Goal: Information Seeking & Learning: Learn about a topic

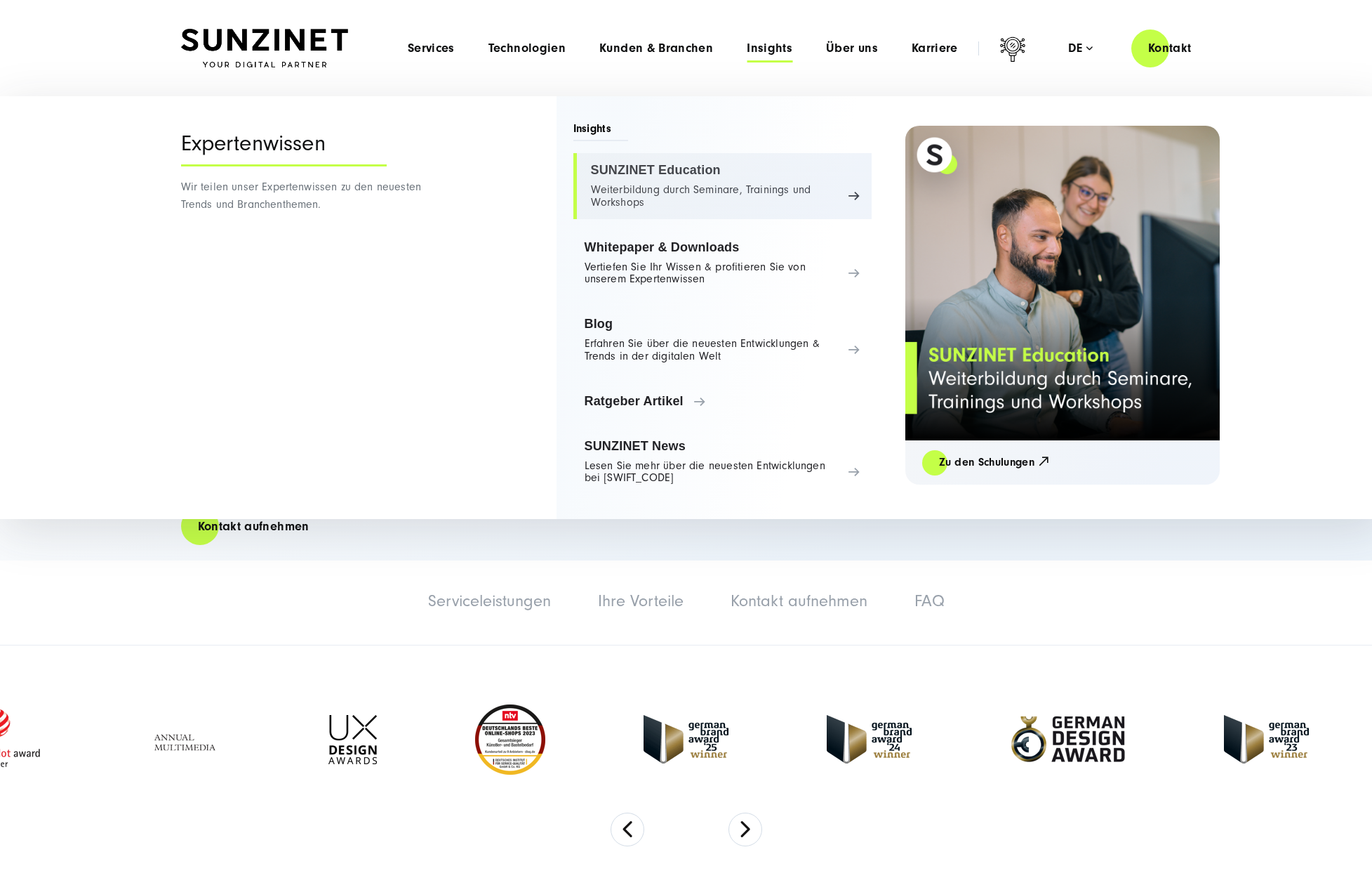
click at [714, 197] on link "SUNZINET Education Weiterbildung durch Seminare, Trainings und Workshops" at bounding box center [722, 186] width 298 height 66
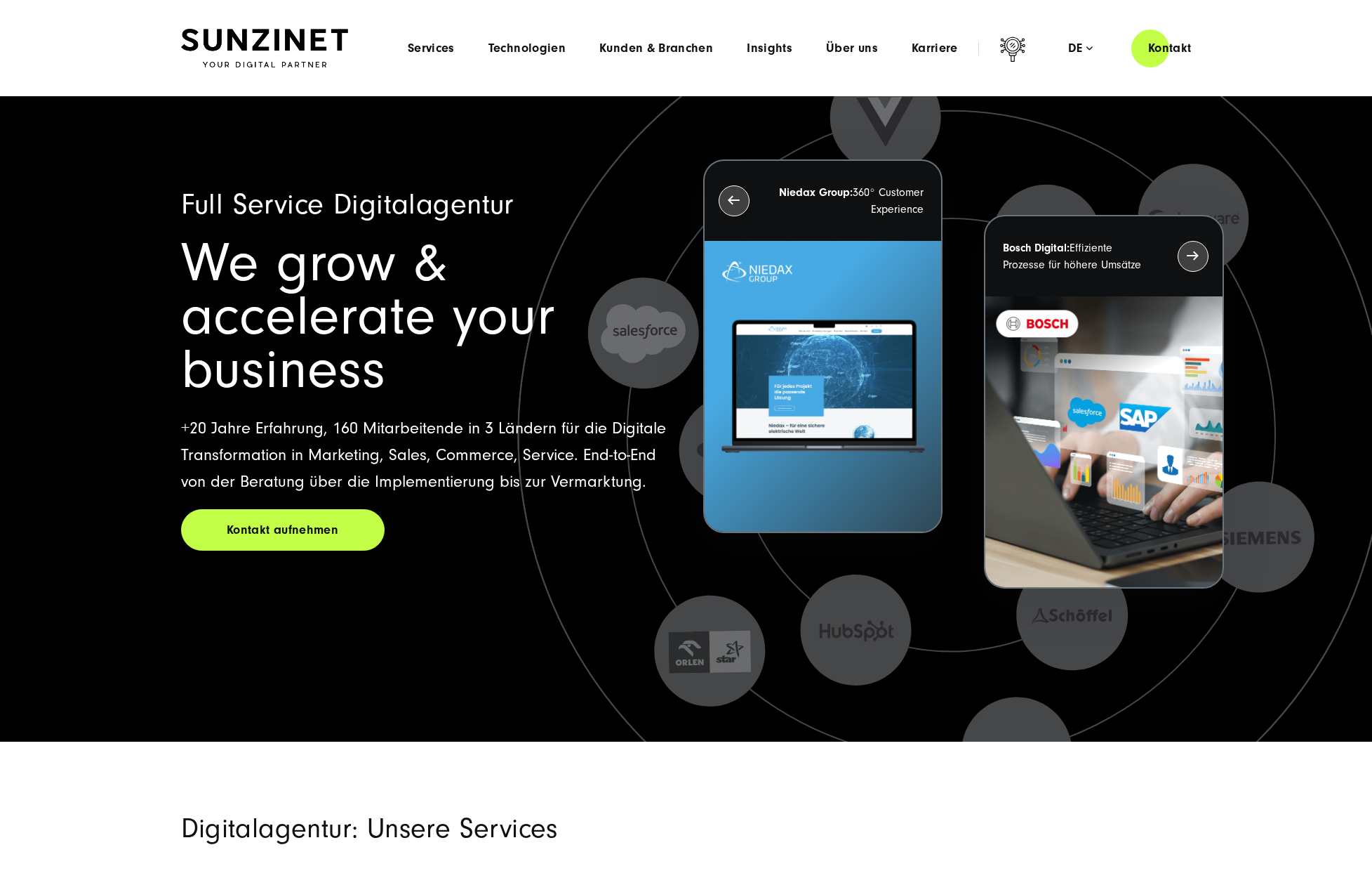
click at [745, 57] on div "Menu Services Menu Full Service Digitalagentur Wir lösen komplexe Herausforderu…" at bounding box center [800, 48] width 818 height 40
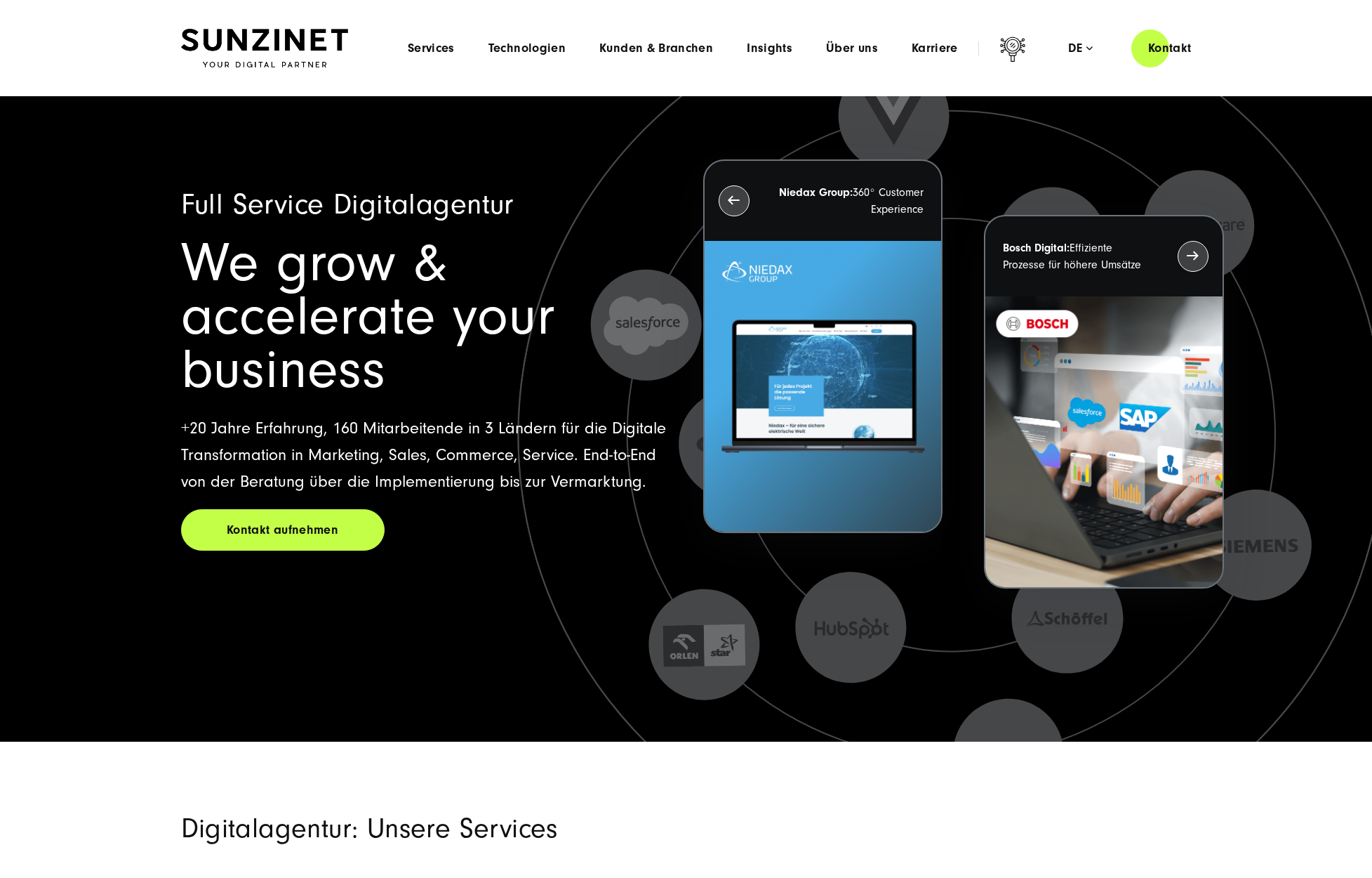
click at [752, 55] on div "Menu Services Menu Full Service Digitalagentur Wir lösen komplexe Herausforderu…" at bounding box center [800, 48] width 818 height 40
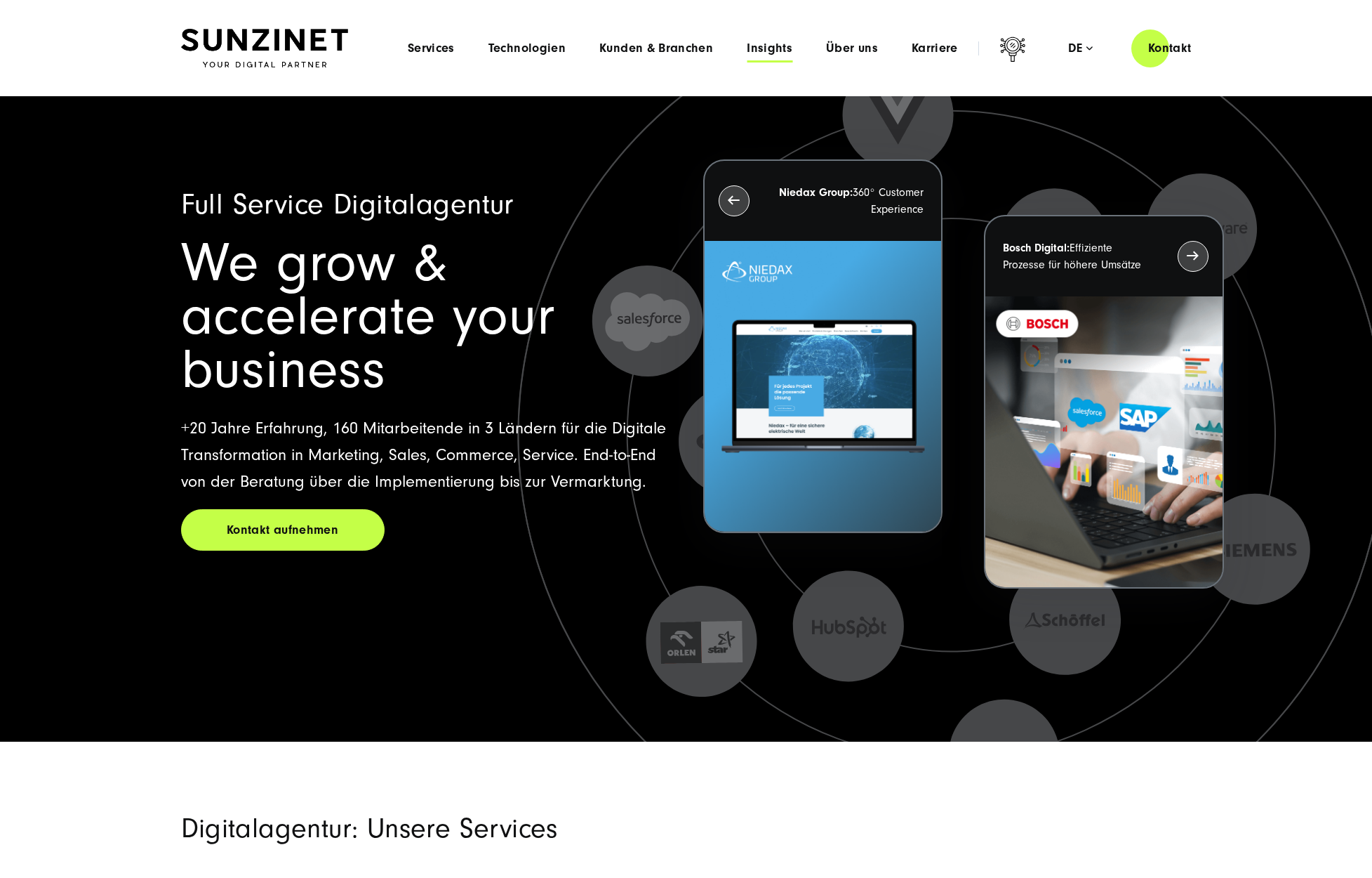
click at [756, 51] on span "Insights" at bounding box center [770, 48] width 46 height 14
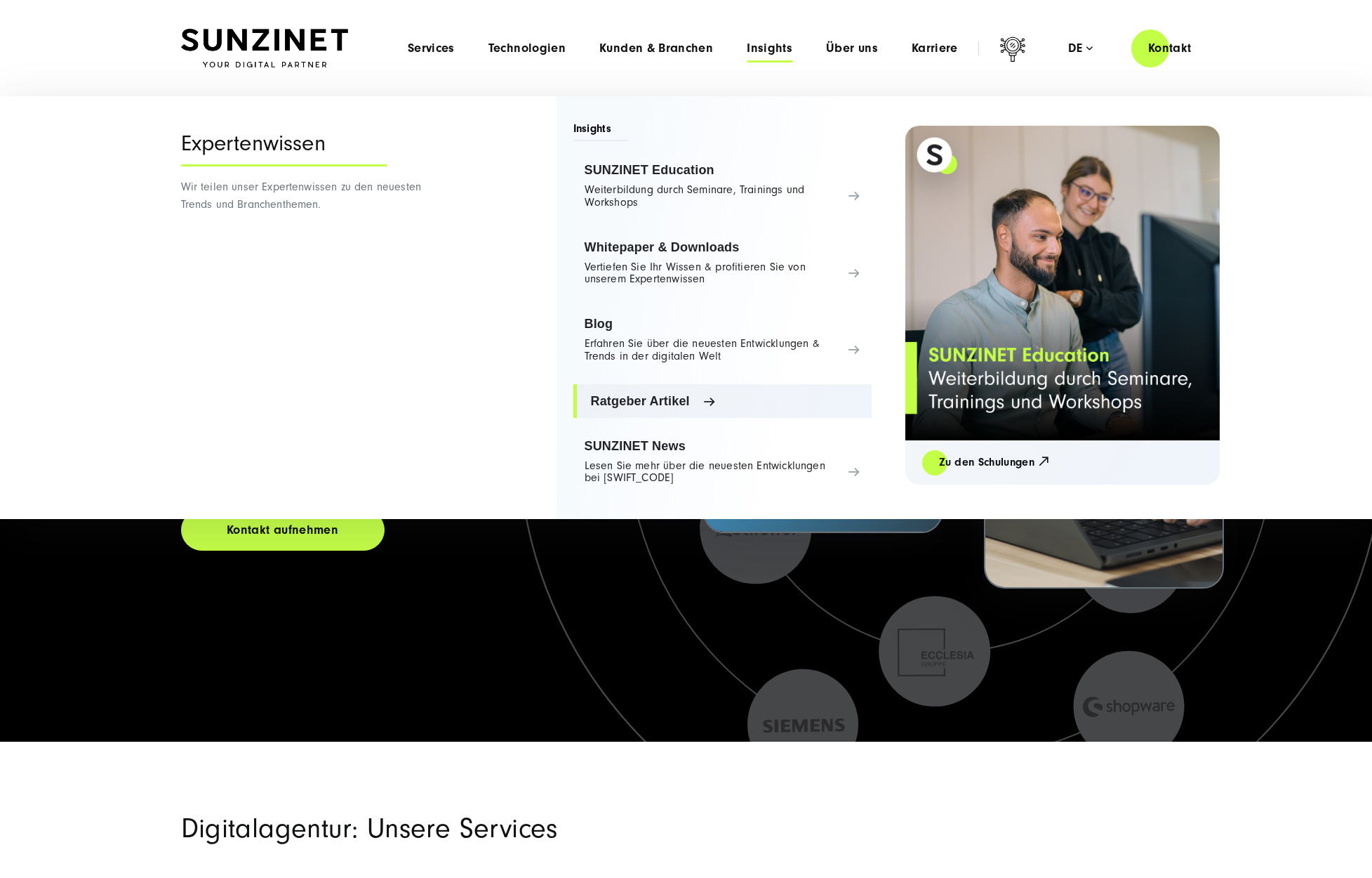
click at [667, 394] on span "Ratgeber Artikel" at bounding box center [725, 401] width 269 height 14
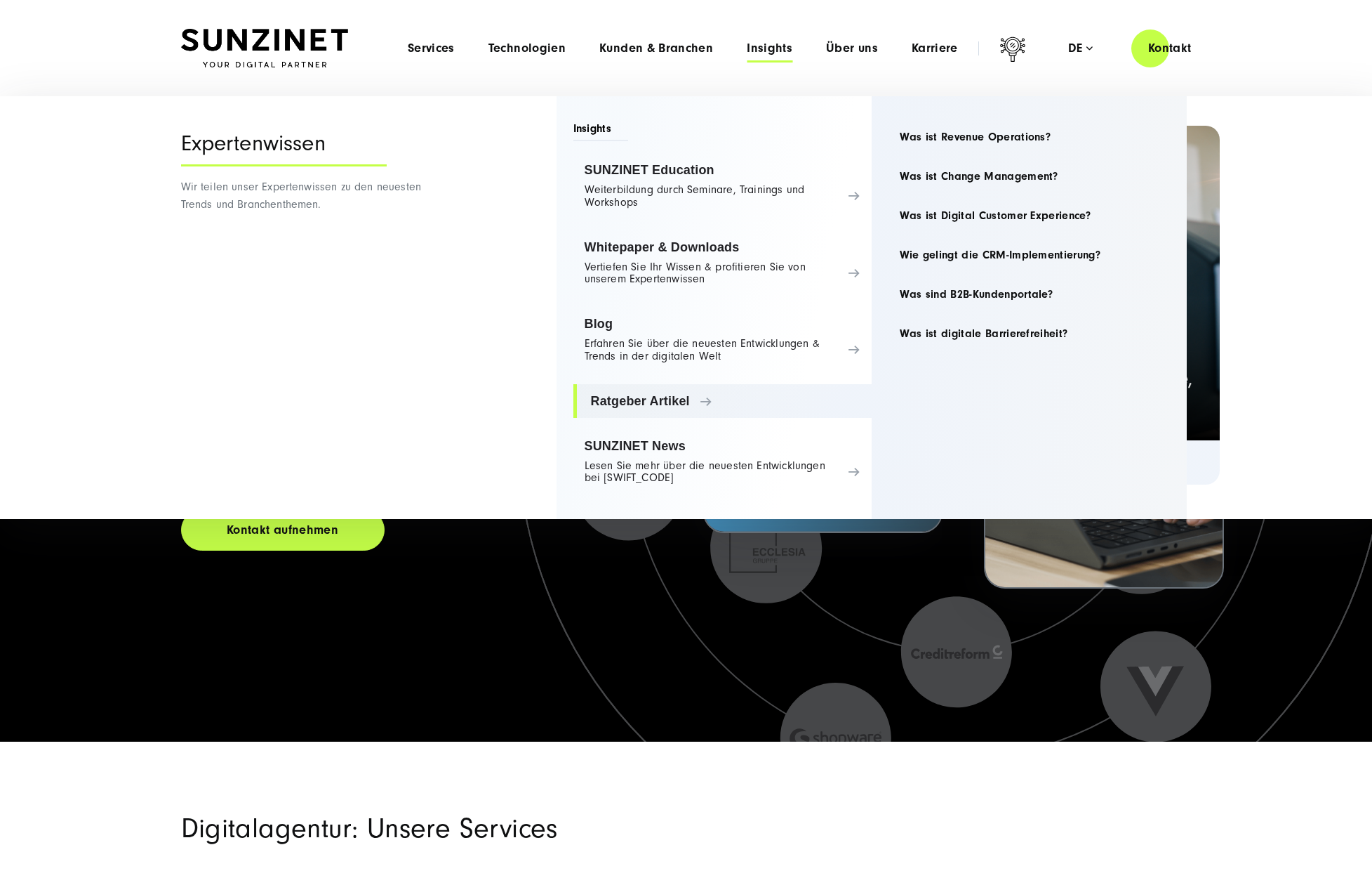
click at [793, 79] on header "Smart Search AI Hier können Sie eine konkrete Frage zu unserer Agentur und unse…" at bounding box center [686, 48] width 1372 height 96
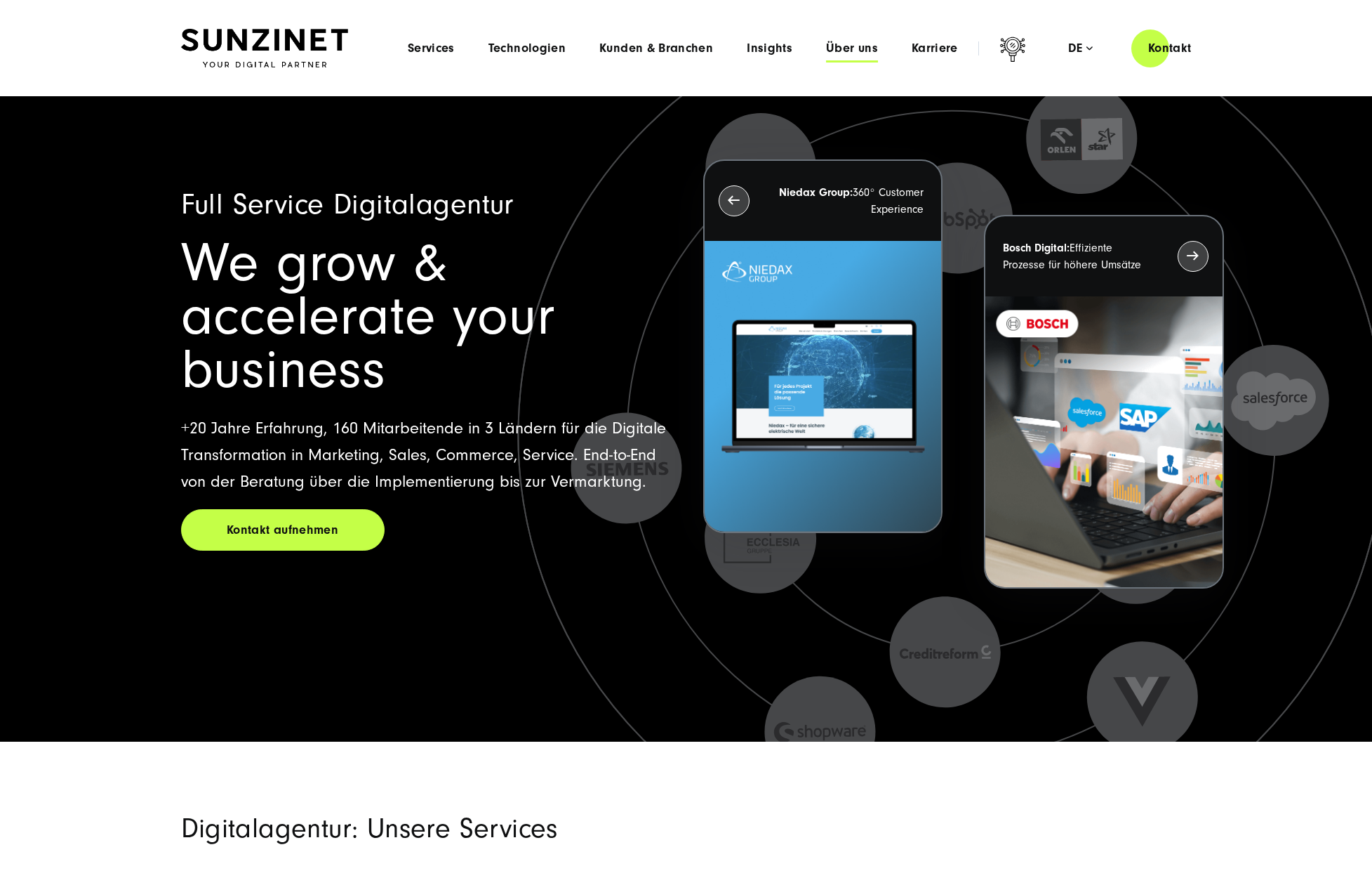
click at [834, 52] on span "Über uns" at bounding box center [851, 48] width 52 height 14
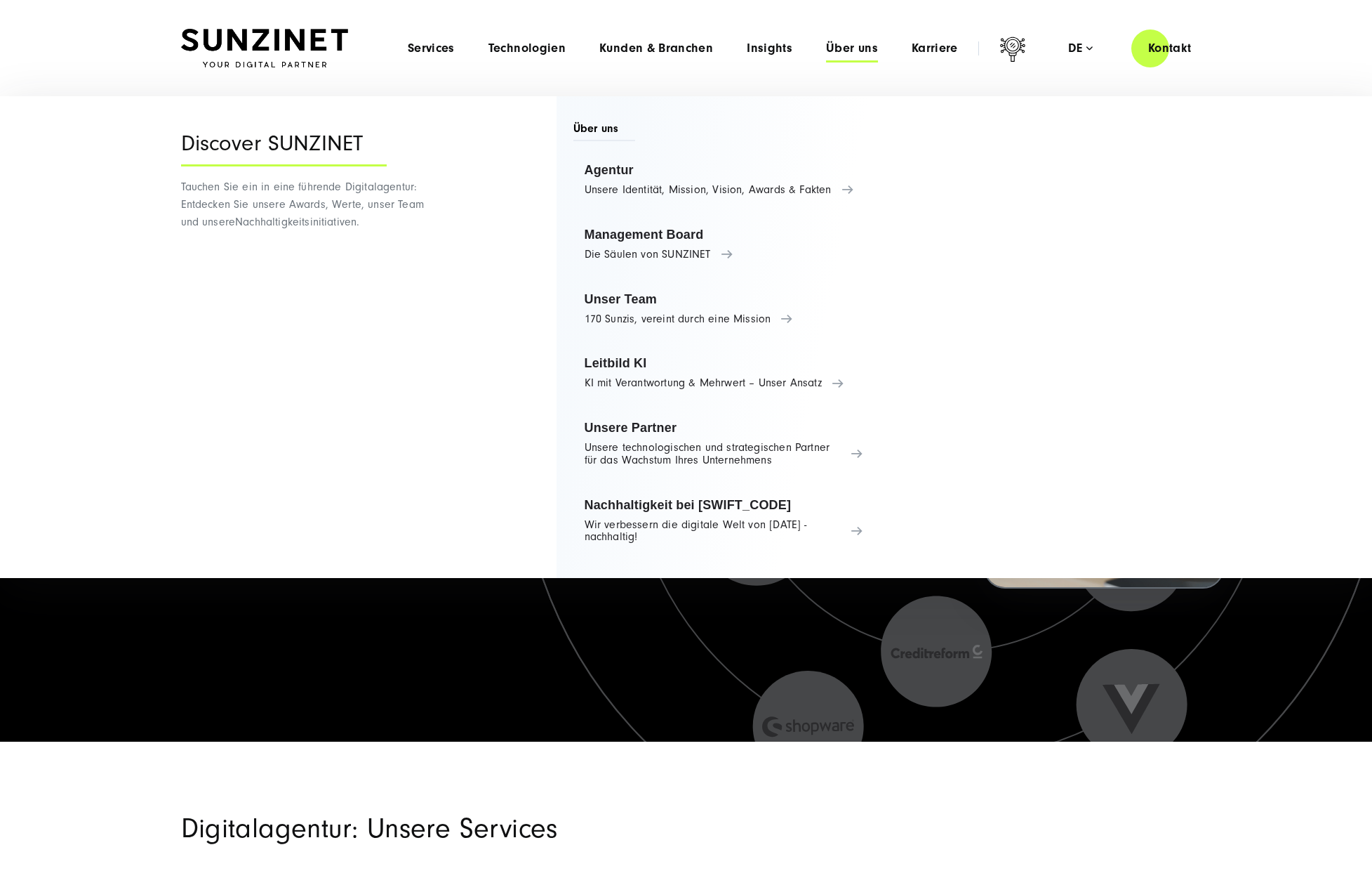
click at [834, 52] on span "Über uns" at bounding box center [851, 48] width 52 height 14
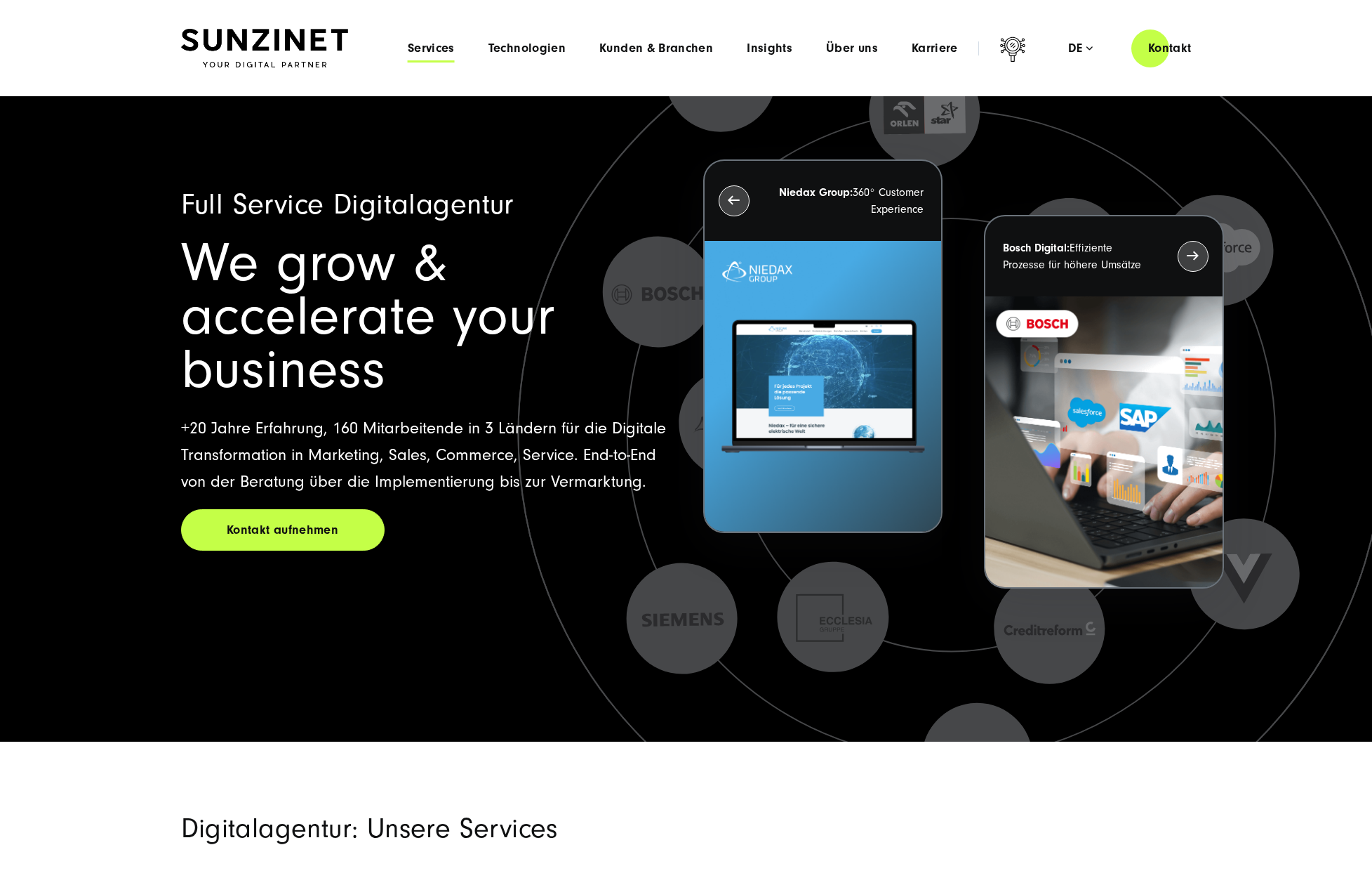
click at [421, 46] on span "Services" at bounding box center [431, 48] width 47 height 14
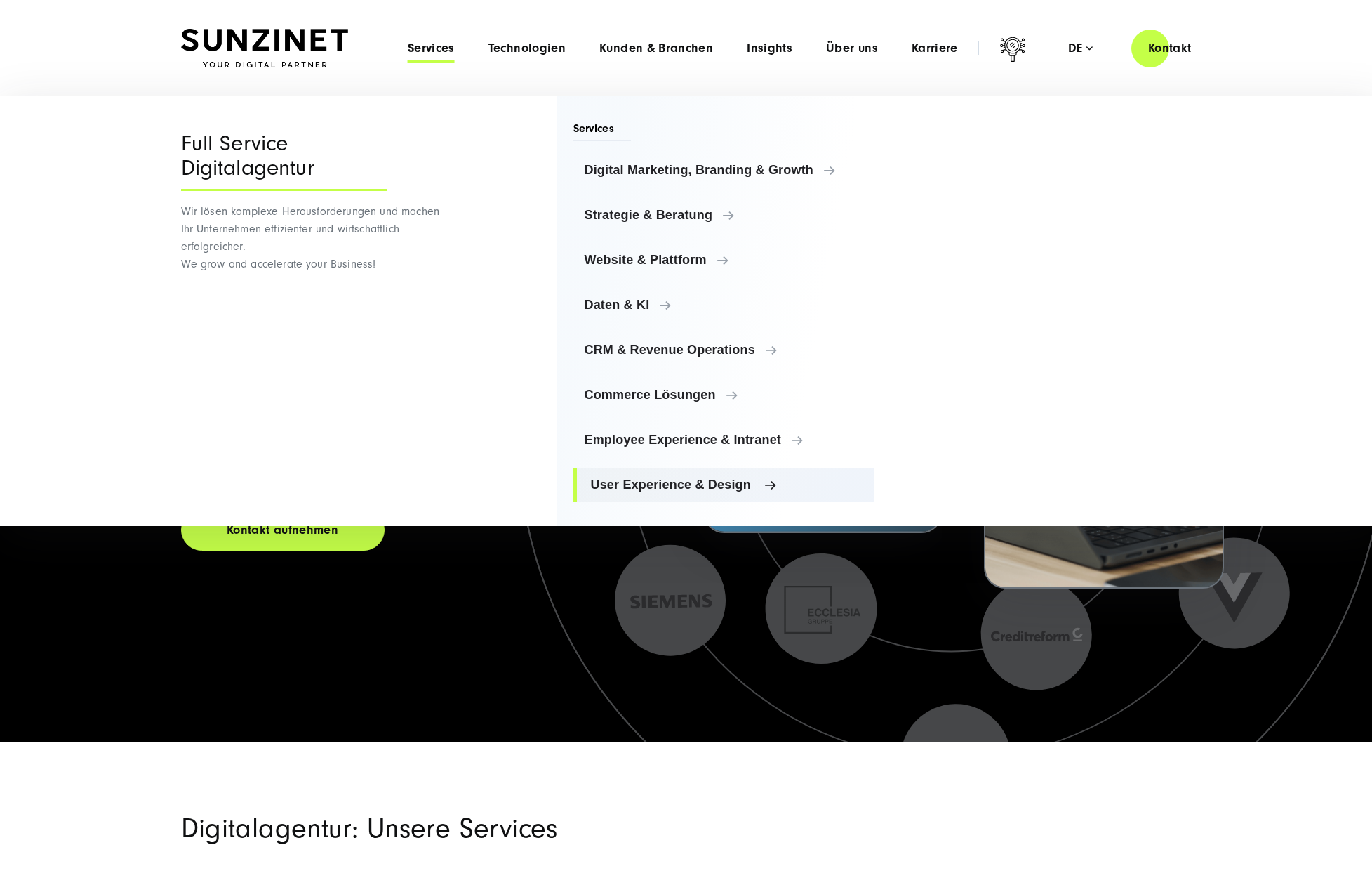
click at [686, 490] on span "User Experience & Design" at bounding box center [727, 485] width 273 height 14
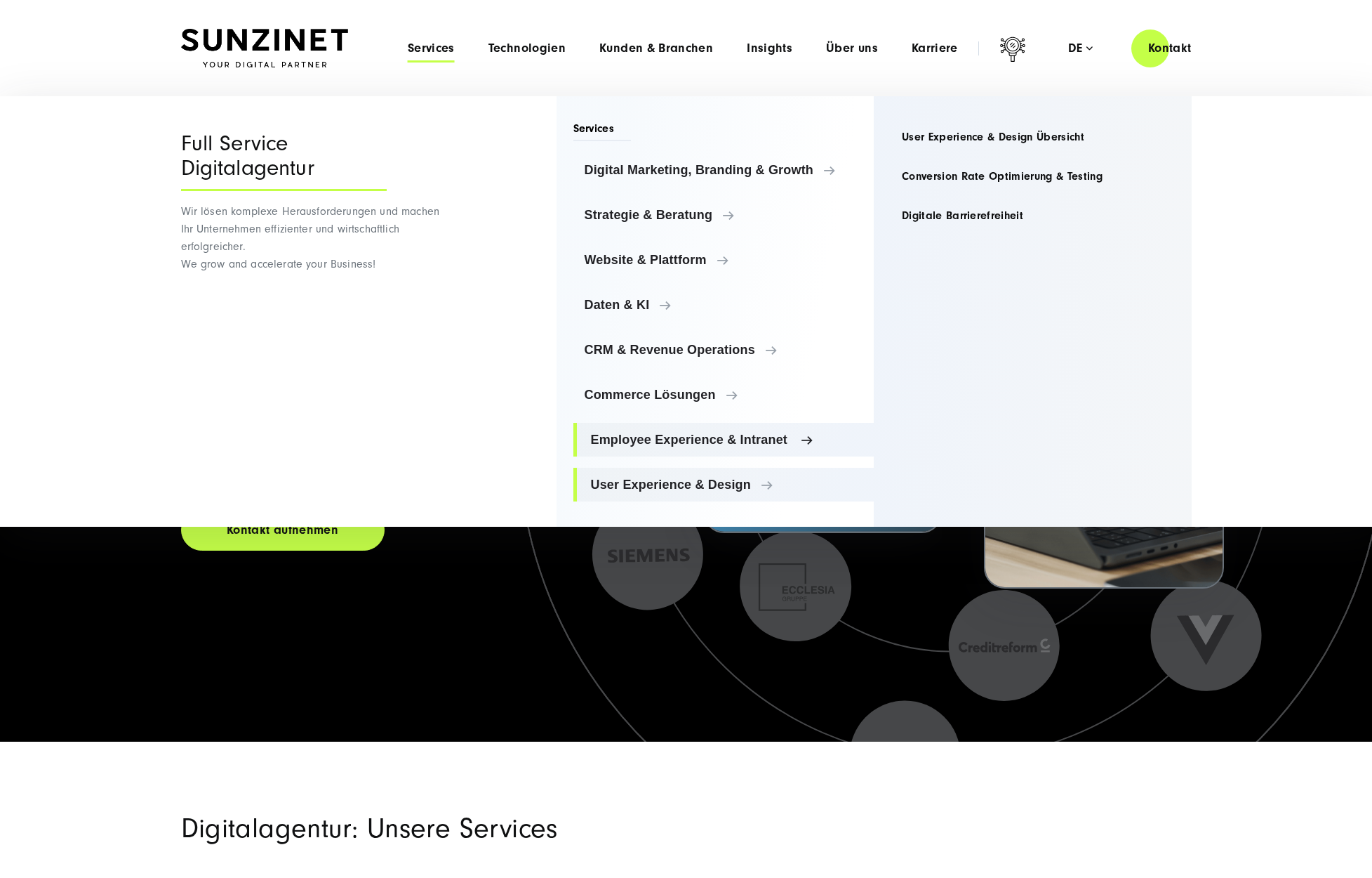
click at [689, 445] on span "Employee Experience & Intranet" at bounding box center [727, 439] width 273 height 14
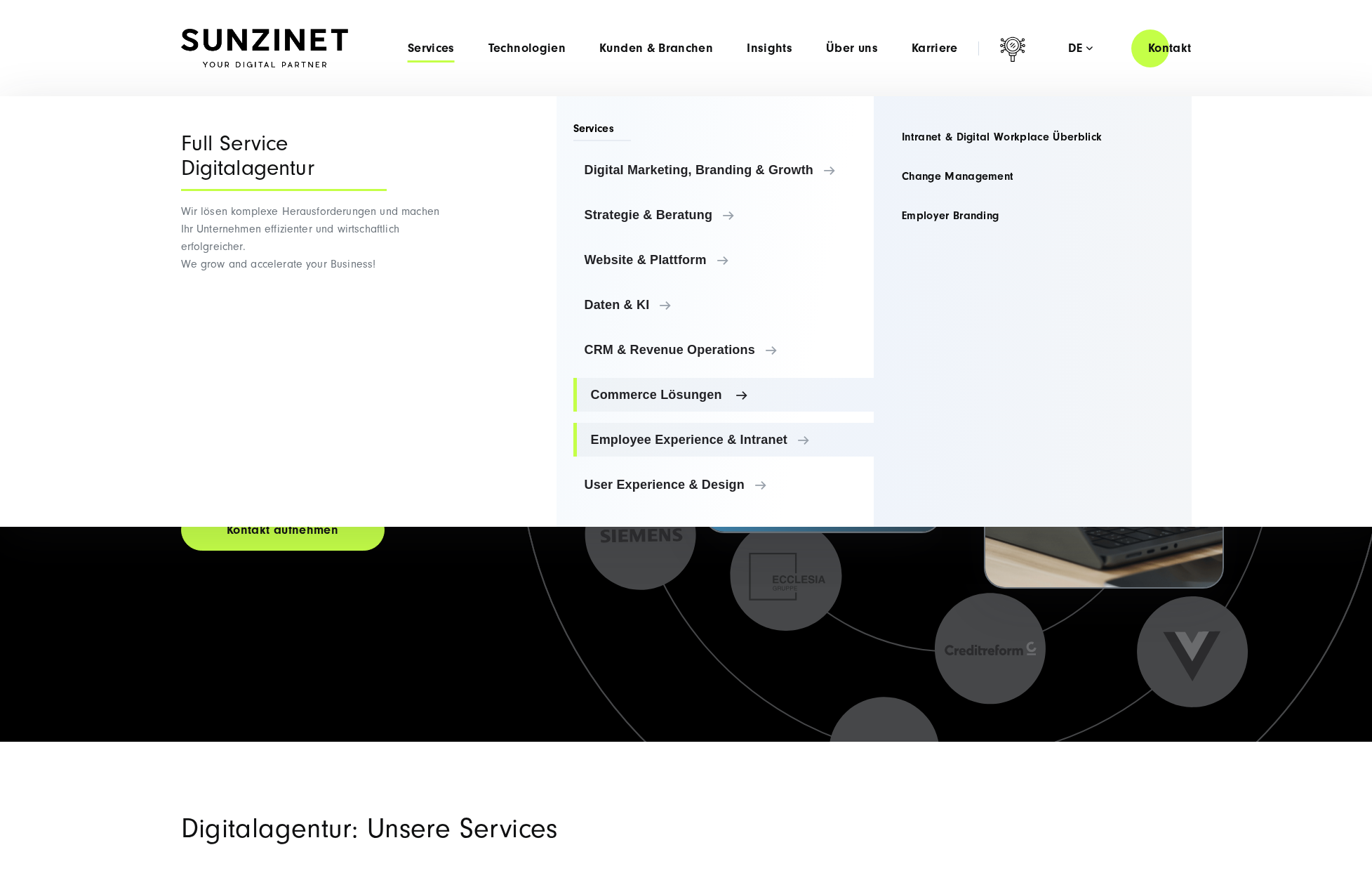
click at [695, 397] on span "Commerce Lösungen" at bounding box center [727, 395] width 273 height 14
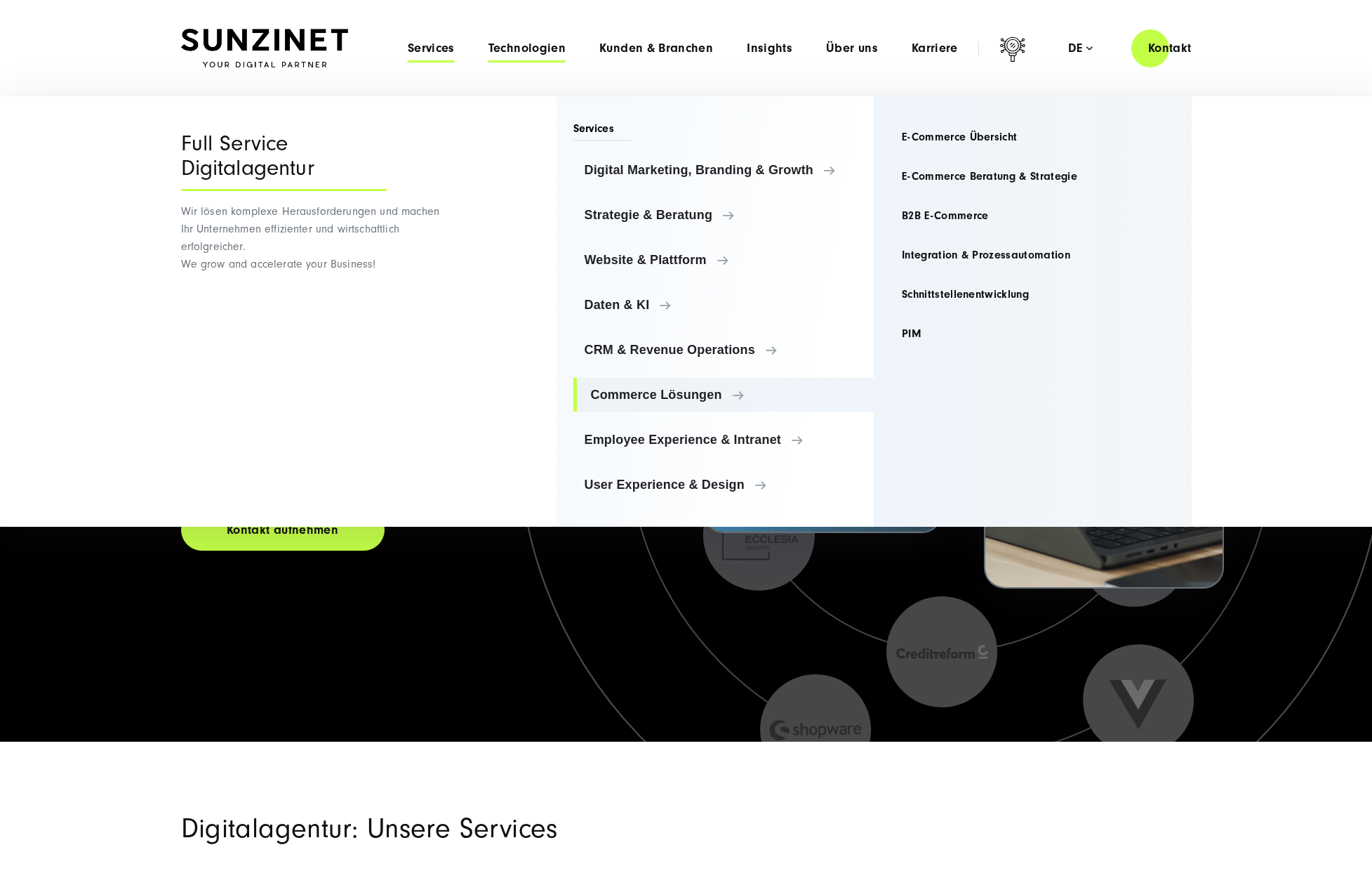
click at [502, 51] on span "Technologien" at bounding box center [527, 48] width 77 height 14
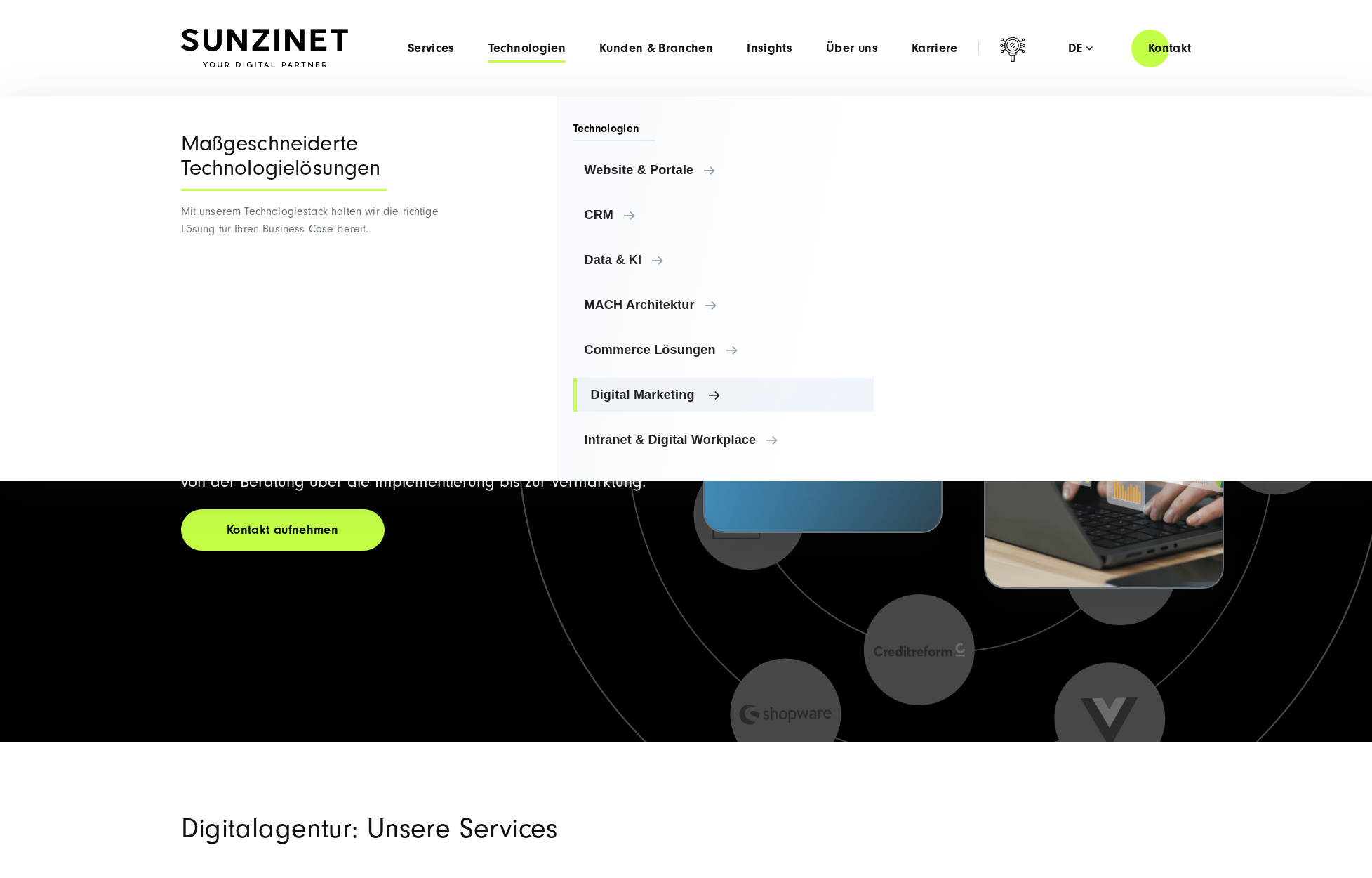
click at [650, 396] on span "Digital Marketing" at bounding box center [727, 395] width 273 height 14
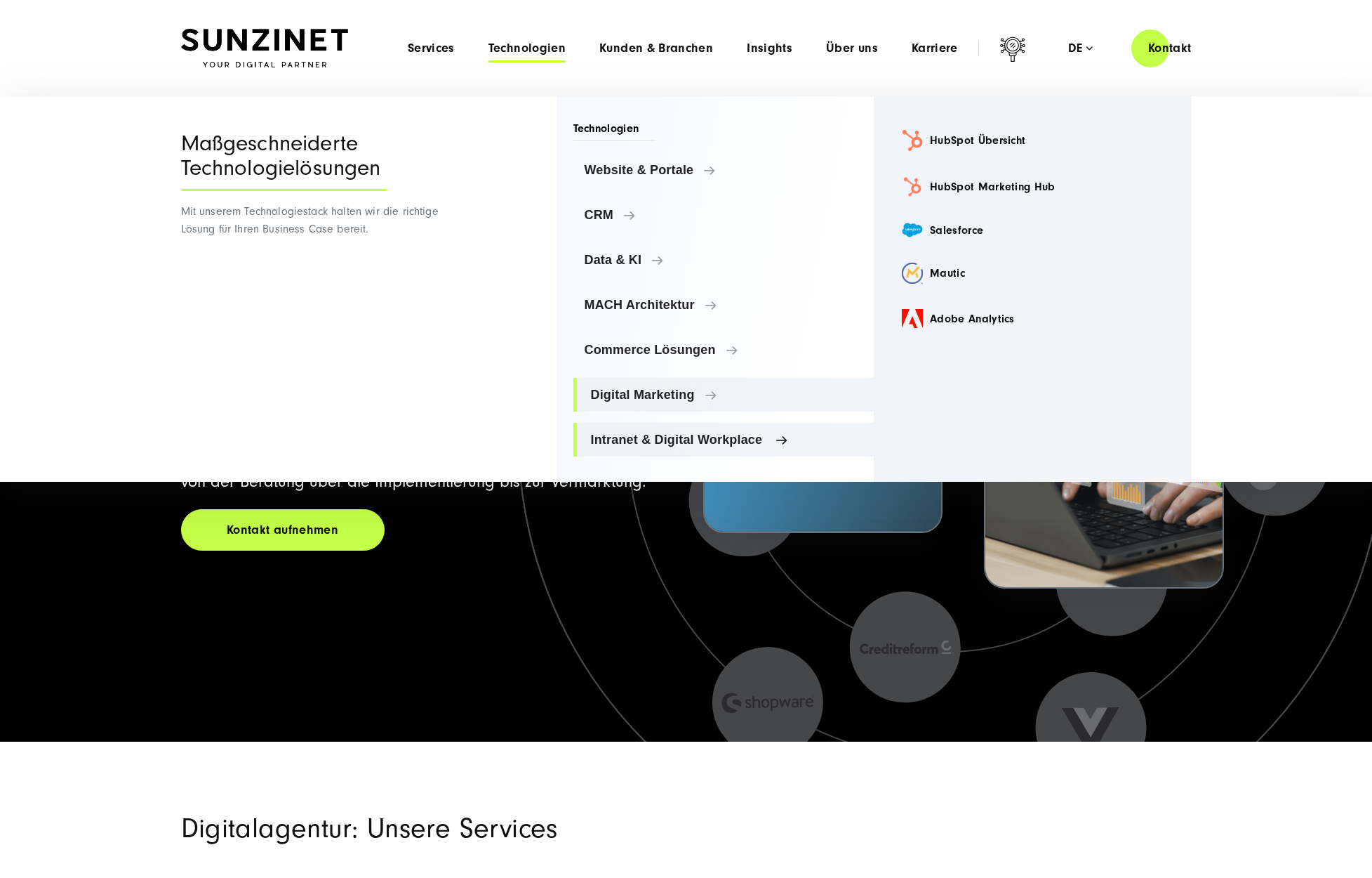
click at [743, 432] on span "Intranet & Digital Workplace" at bounding box center [727, 439] width 273 height 14
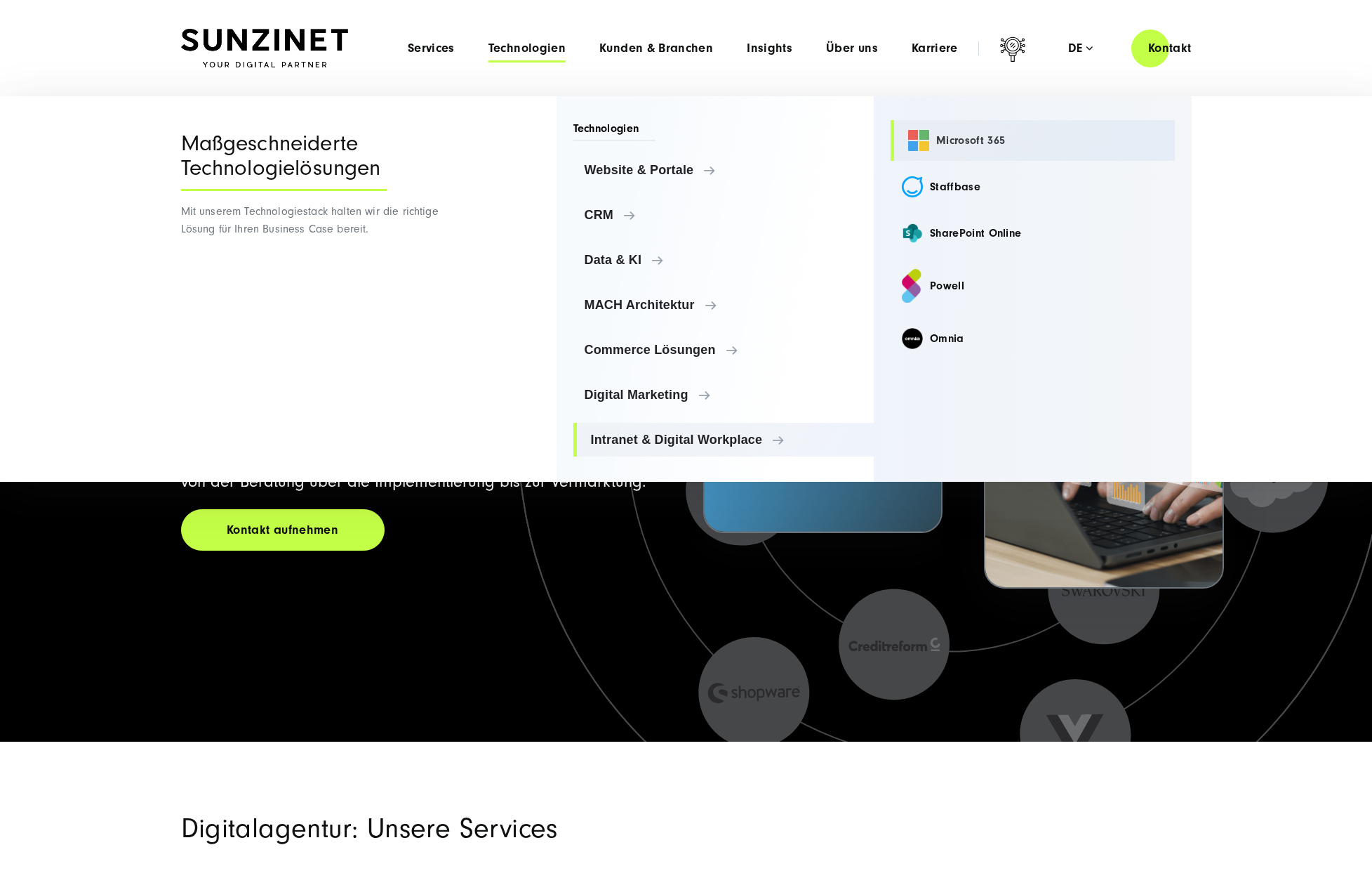
click at [944, 139] on link "Microsoft 365" at bounding box center [1033, 140] width 284 height 40
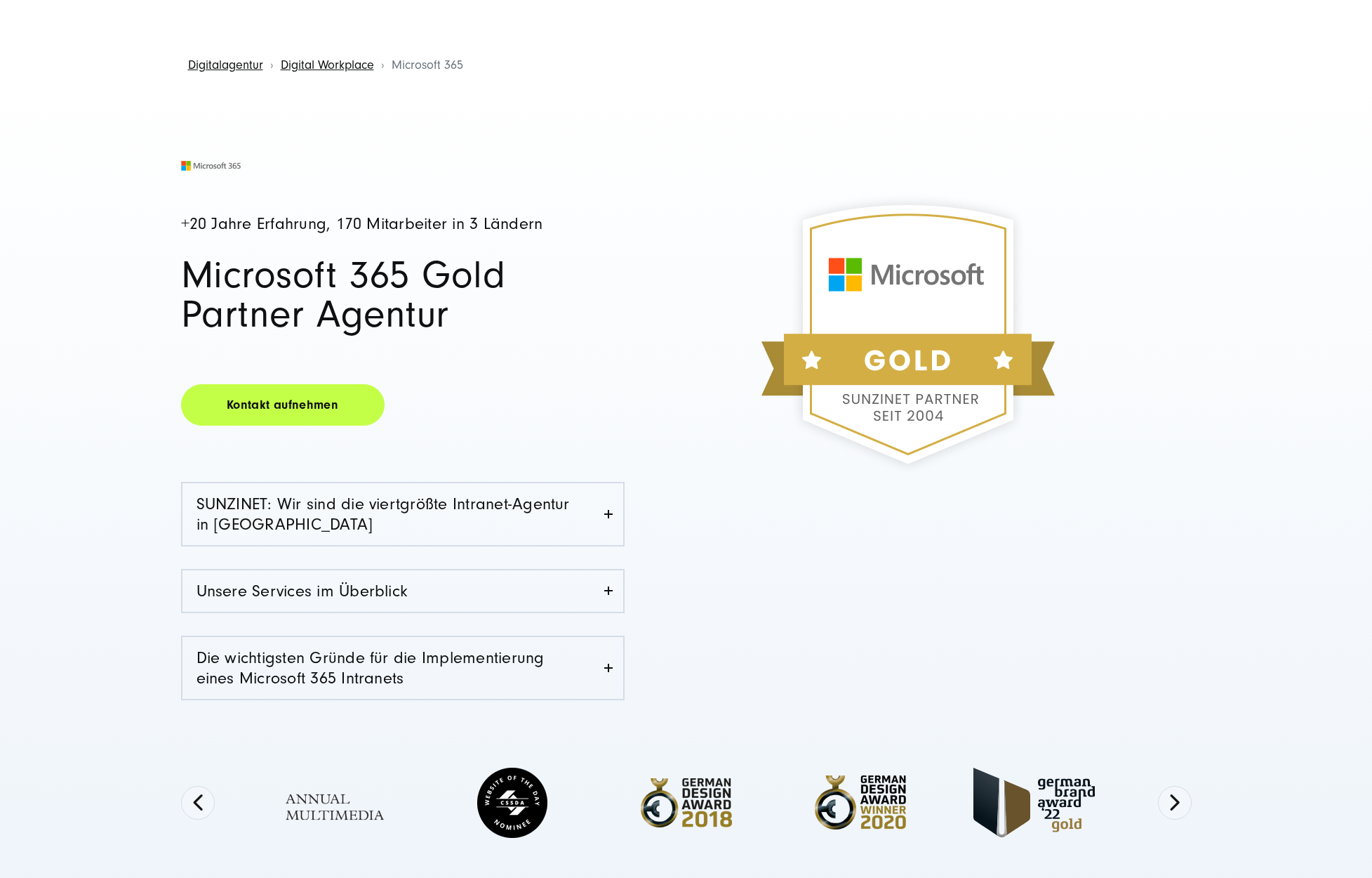
scroll to position [52, 0]
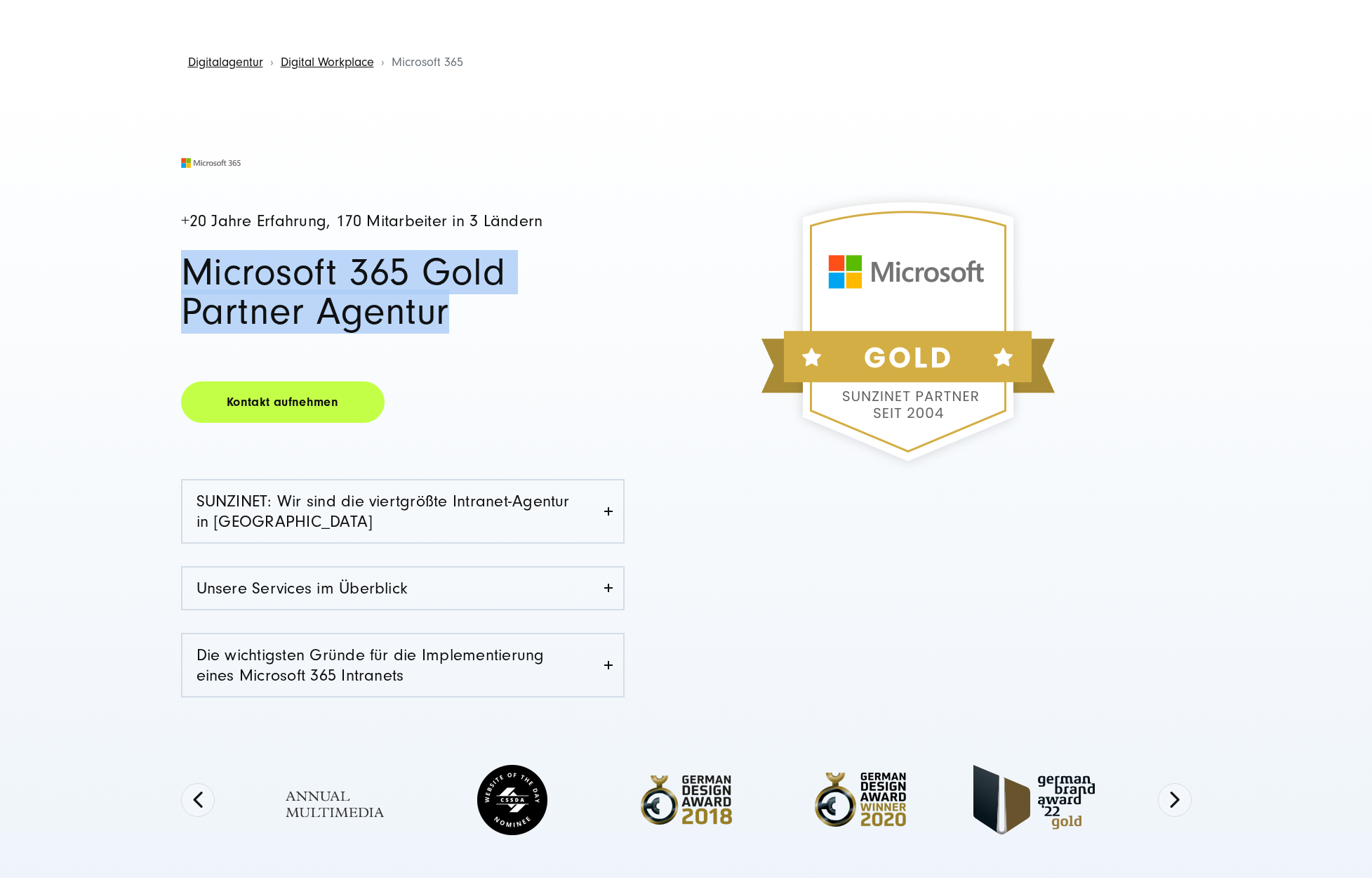
drag, startPoint x: 185, startPoint y: 268, endPoint x: 416, endPoint y: 323, distance: 237.5
click at [416, 323] on h1 "Microsoft 365 Gold Partner Agentur" at bounding box center [403, 292] width 444 height 79
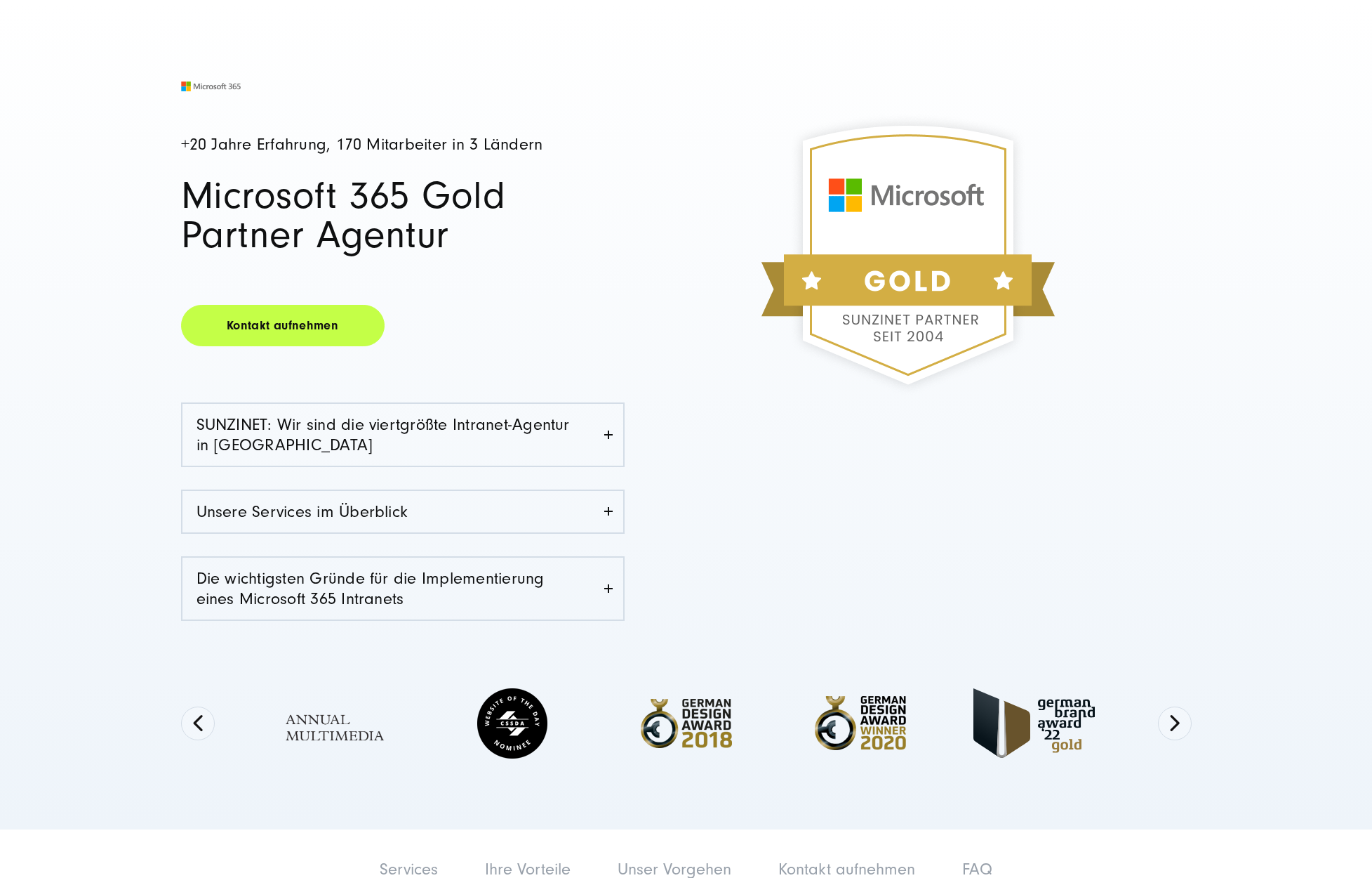
scroll to position [0, 0]
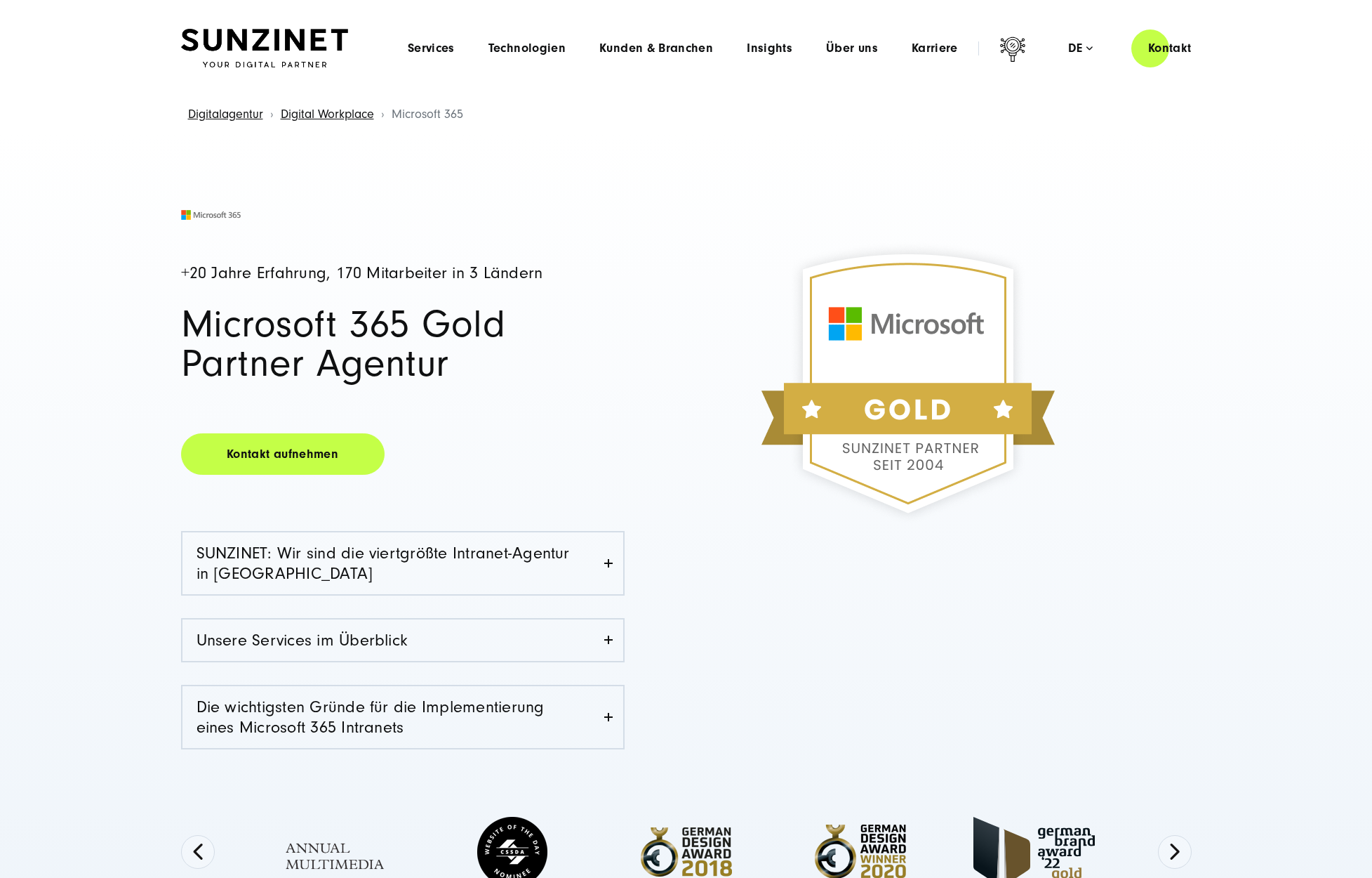
click at [622, 513] on div "+20 Jahre Erfahrung, 170 Mitarbeiter in 3 Ländern Microsoft 365 Gold Partner Ag…" at bounding box center [434, 498] width 506 height 578
click at [549, 50] on span "Technologien" at bounding box center [527, 48] width 77 height 14
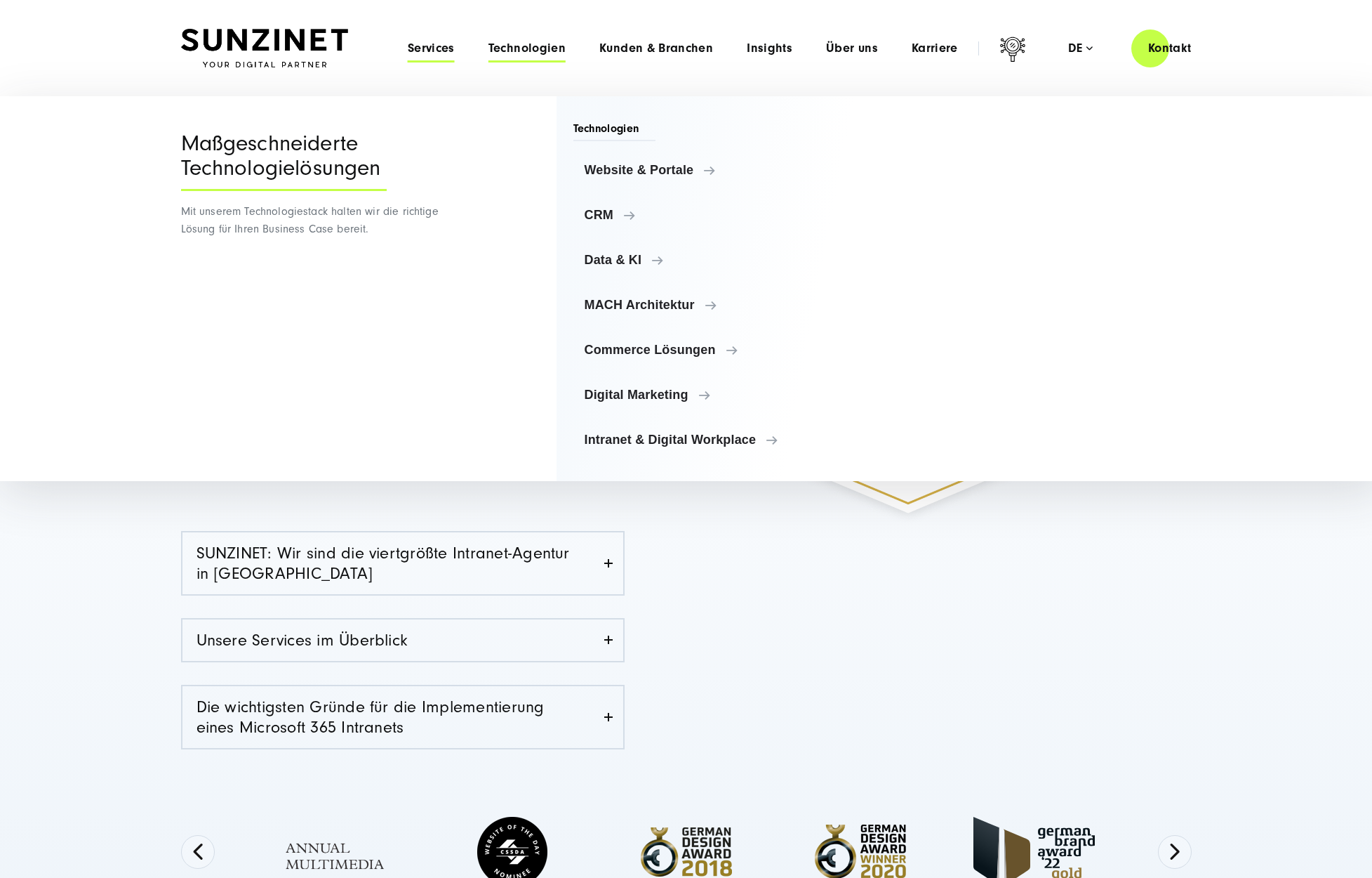
click at [432, 53] on span "Services" at bounding box center [431, 48] width 47 height 14
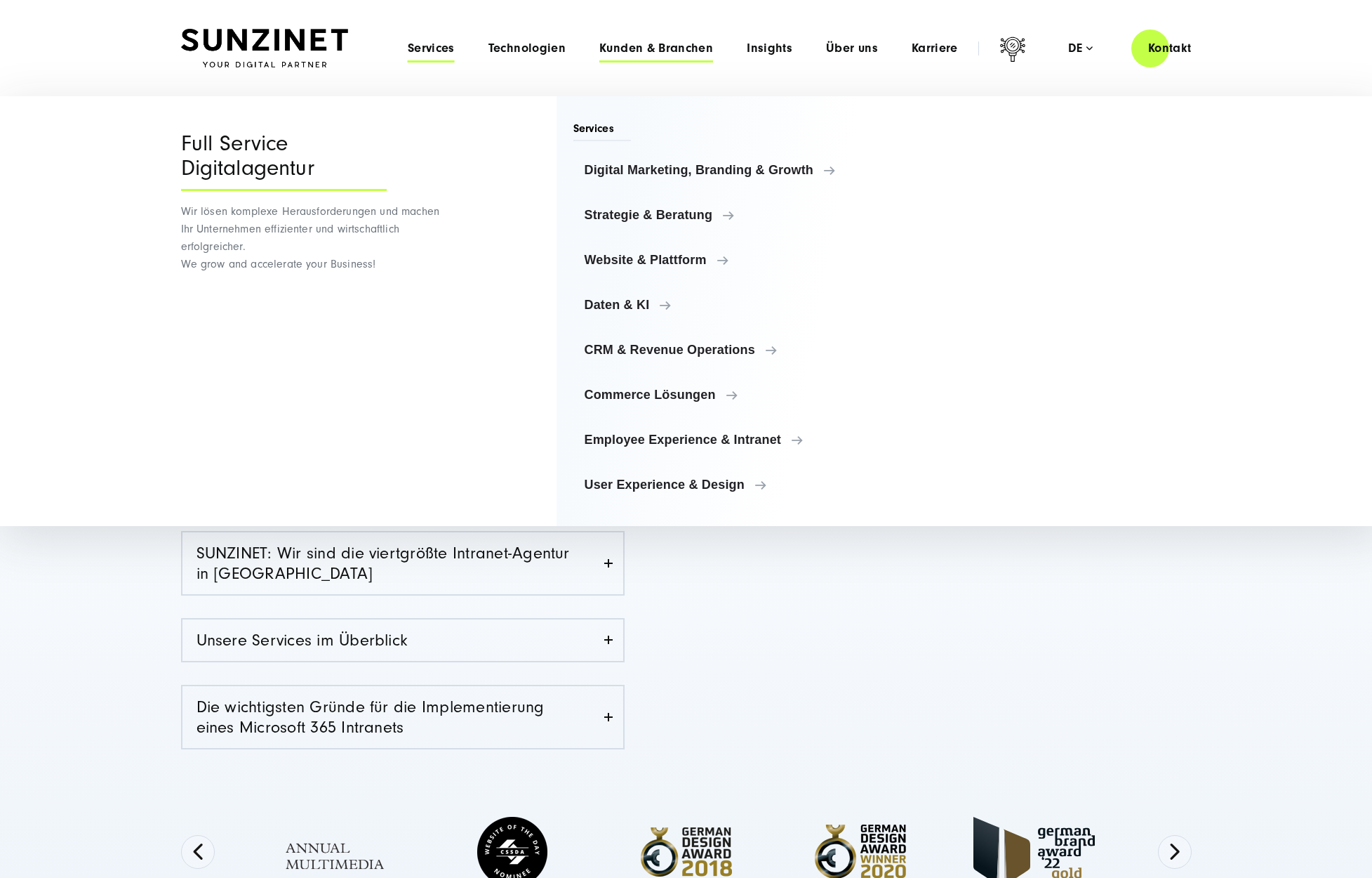
click at [652, 47] on span "Kunden & Branchen" at bounding box center [657, 48] width 114 height 14
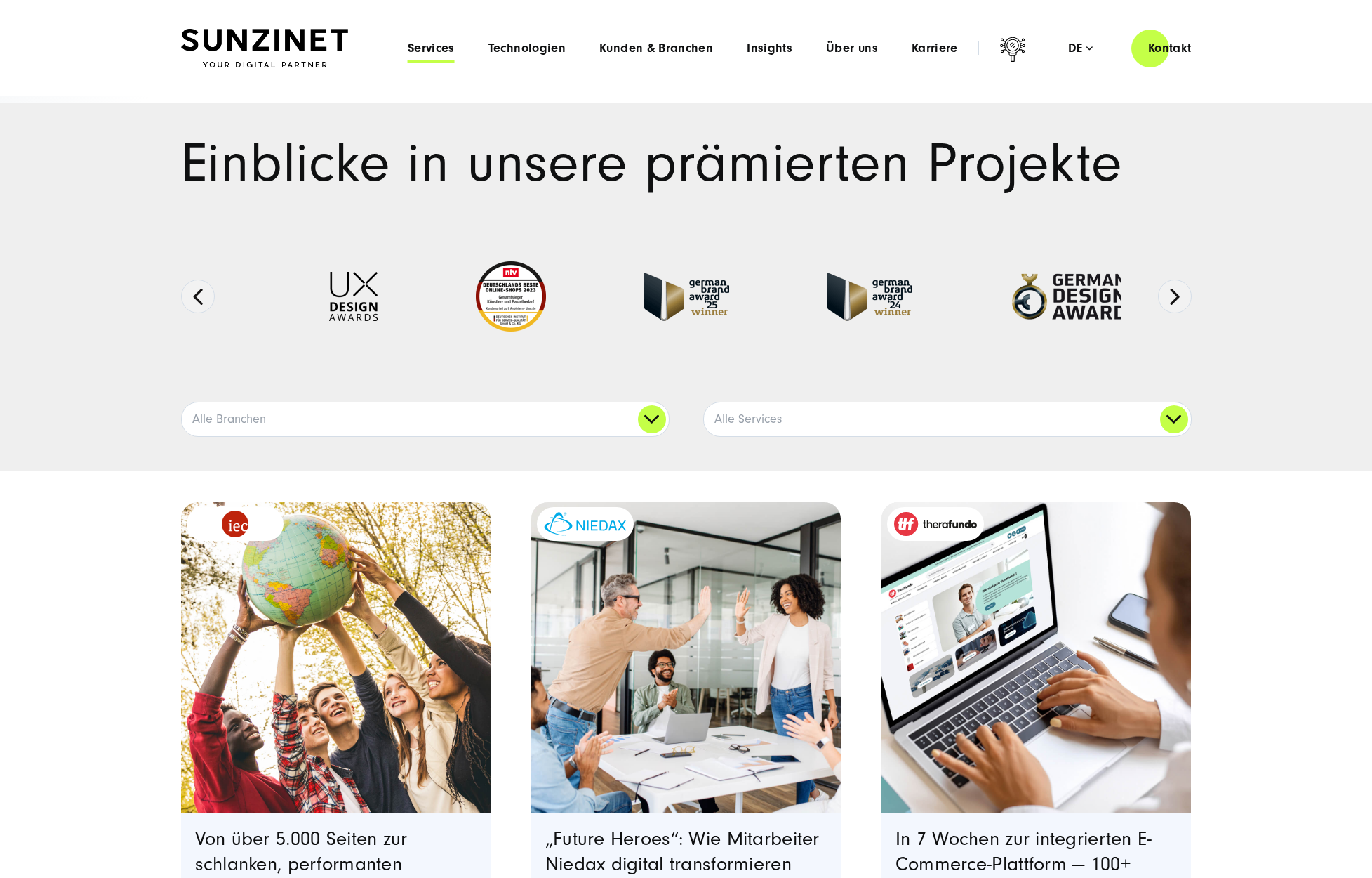
click at [455, 46] on span "Services" at bounding box center [431, 48] width 47 height 14
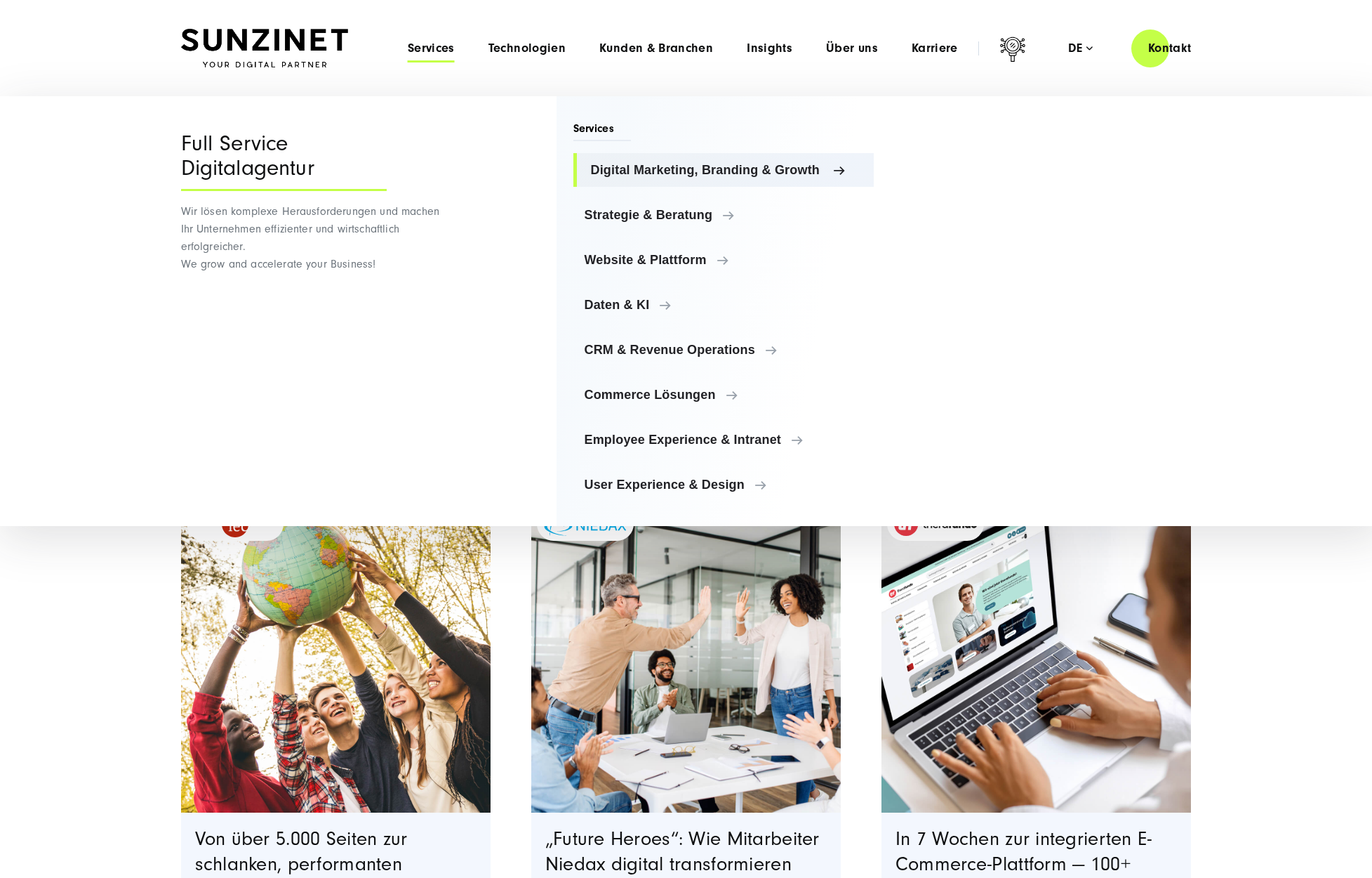
click at [594, 172] on span "Digital Marketing, Branding & Growth" at bounding box center [727, 170] width 273 height 14
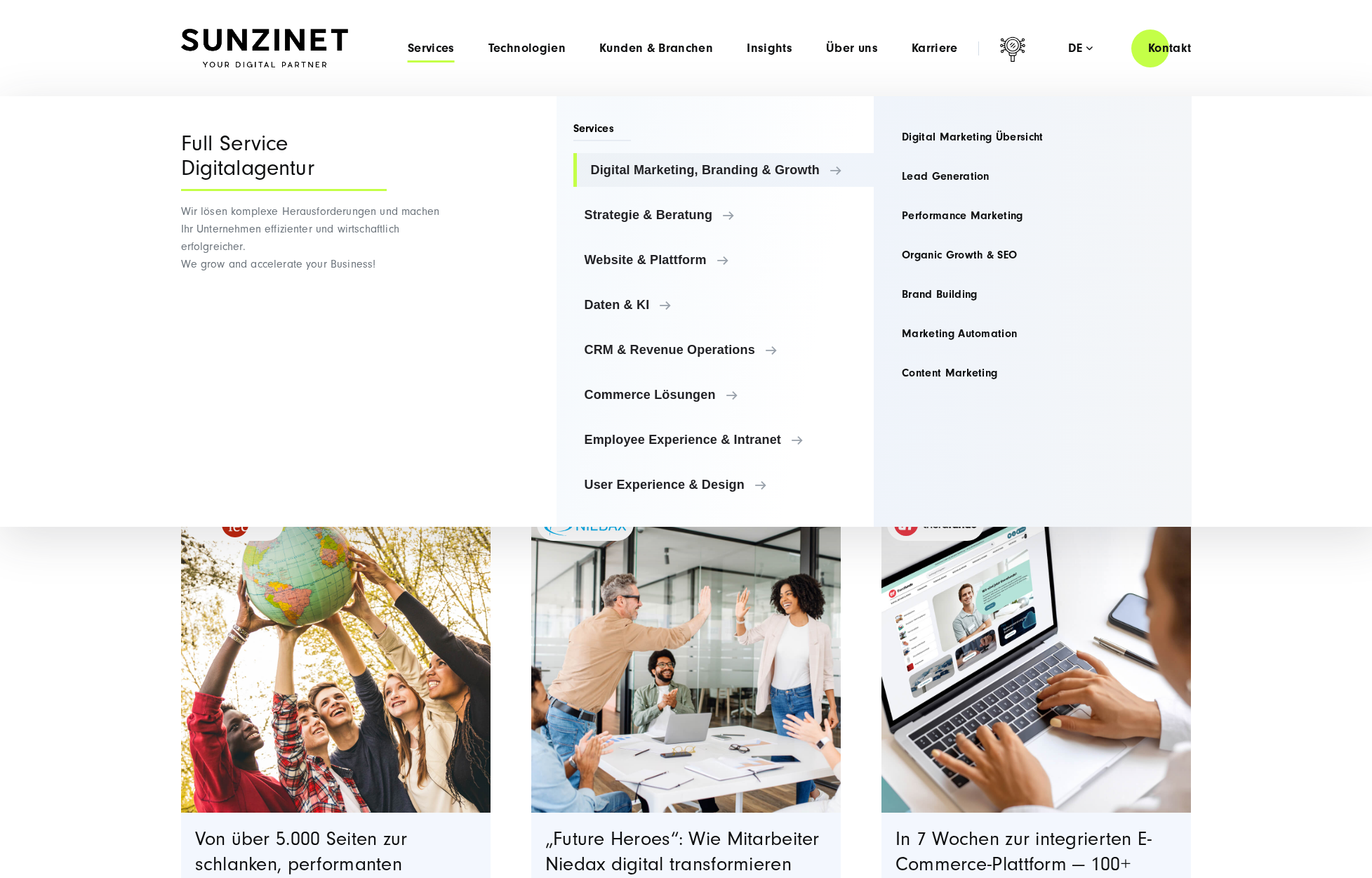
click at [292, 33] on img at bounding box center [265, 48] width 167 height 39
